Goal: Task Accomplishment & Management: Use online tool/utility

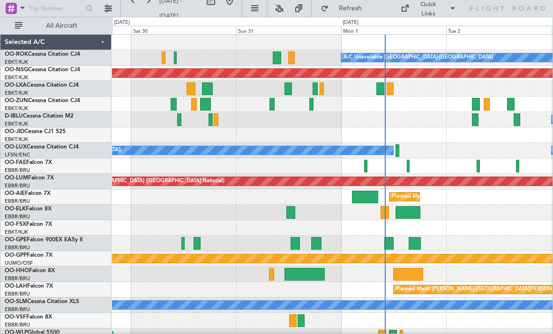
click at [219, 119] on div "No Crew Brussels (Brussels National) A/C Unavailable Kortrijk-Wevelgem" at bounding box center [332, 119] width 441 height 15
click at [221, 116] on div "No Crew Brussels (Brussels National) A/C Unavailable Kortrijk-Wevelgem" at bounding box center [332, 119] width 441 height 15
click at [218, 121] on div at bounding box center [216, 119] width 5 height 13
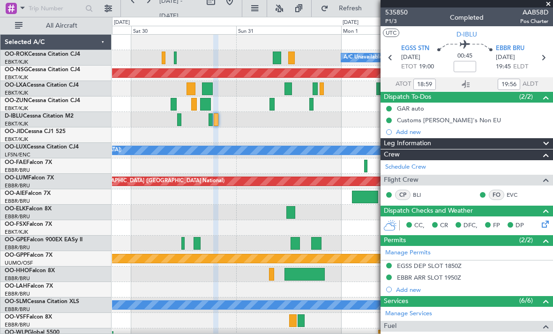
click at [545, 6] on span at bounding box center [548, 4] width 9 height 8
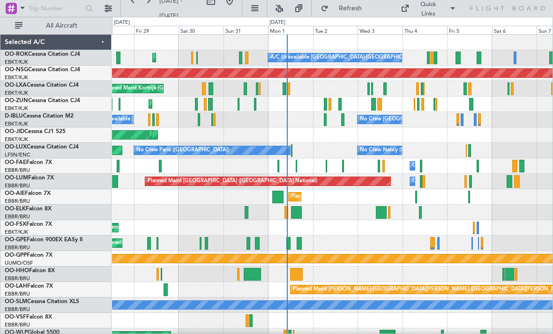
scroll to position [9, 0]
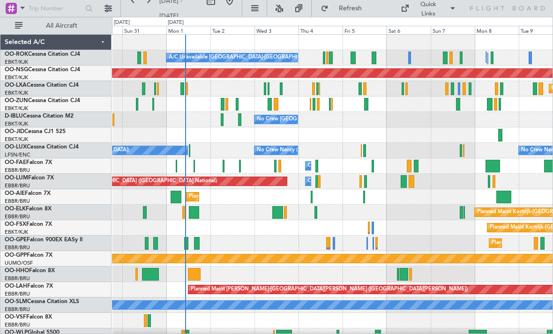
click at [354, 57] on div at bounding box center [353, 58] width 5 height 13
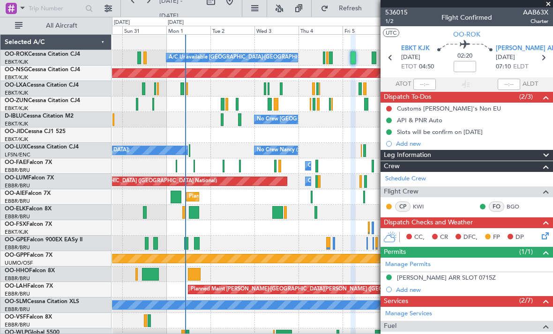
click at [548, 6] on span at bounding box center [548, 4] width 9 height 8
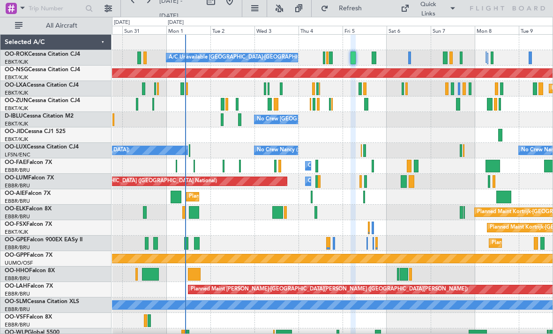
type input "0"
click at [352, 60] on div at bounding box center [353, 58] width 5 height 13
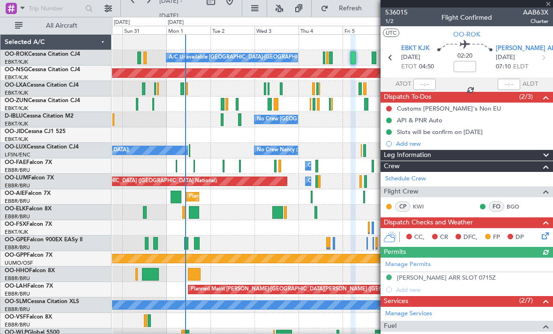
click at [548, 5] on div at bounding box center [467, 4] width 173 height 8
click at [551, 1] on span at bounding box center [548, 4] width 9 height 8
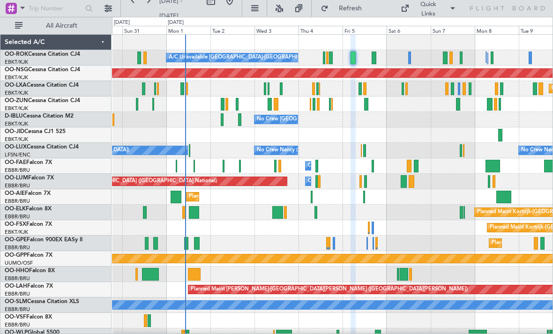
type input "0"
click at [547, 5] on div "Quick Links" at bounding box center [465, 8] width 176 height 17
click at [371, 58] on div "A/C Unavailable [GEOGRAPHIC_DATA]-[GEOGRAPHIC_DATA] Planned Maint [GEOGRAPHIC_D…" at bounding box center [332, 57] width 441 height 15
click at [372, 59] on div at bounding box center [374, 58] width 5 height 13
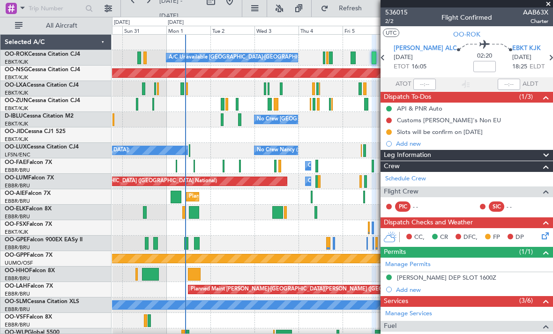
click at [548, 7] on span at bounding box center [548, 4] width 9 height 8
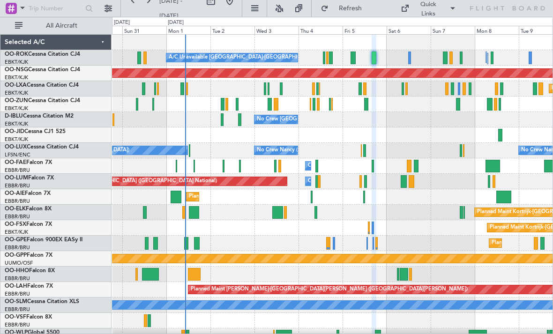
type input "0"
